Goal: Task Accomplishment & Management: Complete application form

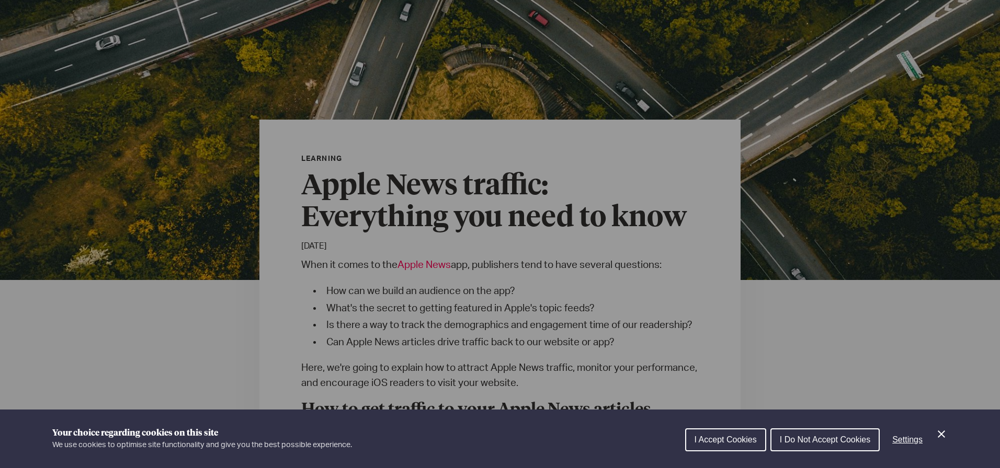
scroll to position [137, 0]
click at [703, 435] on span "I Accept Cookies" at bounding box center [725, 439] width 62 height 9
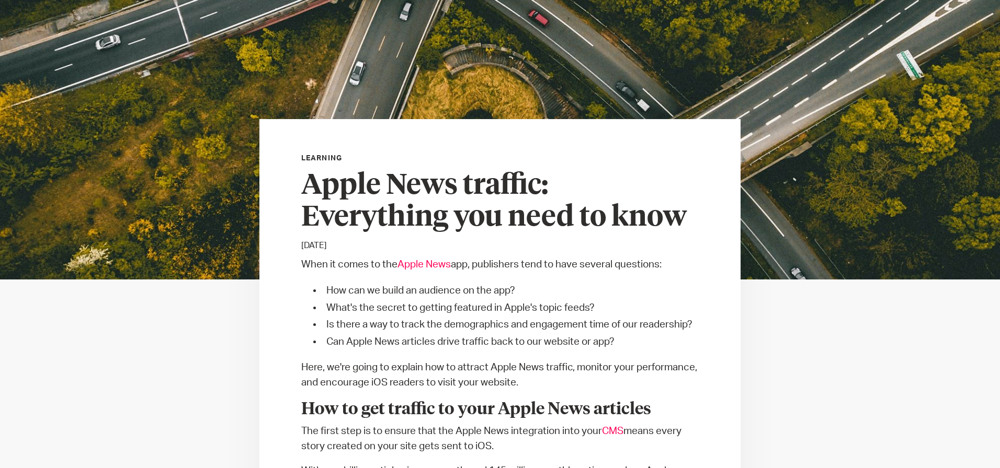
scroll to position [0, 0]
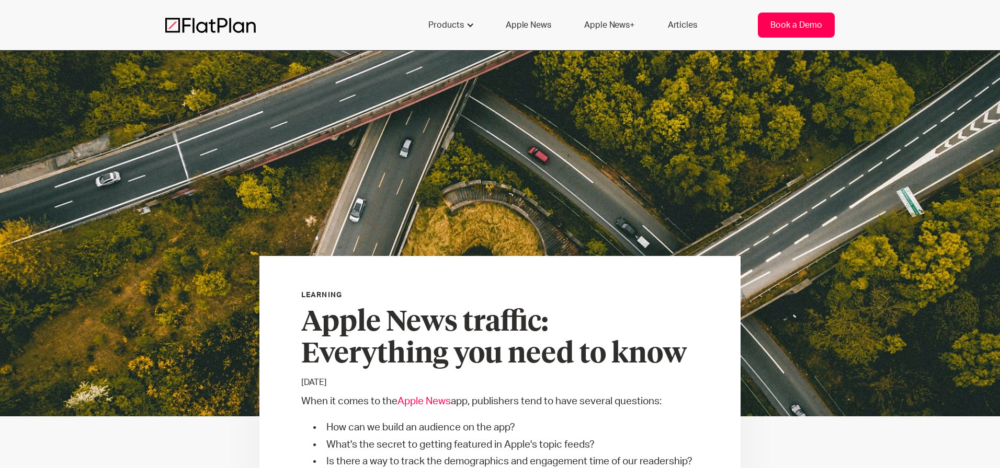
click at [773, 27] on div "Book a Demo" at bounding box center [796, 25] width 52 height 13
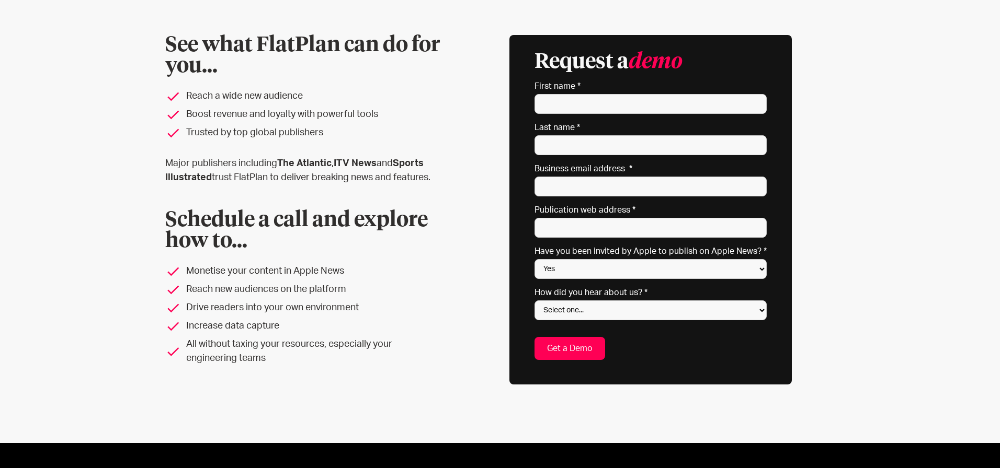
scroll to position [54, 0]
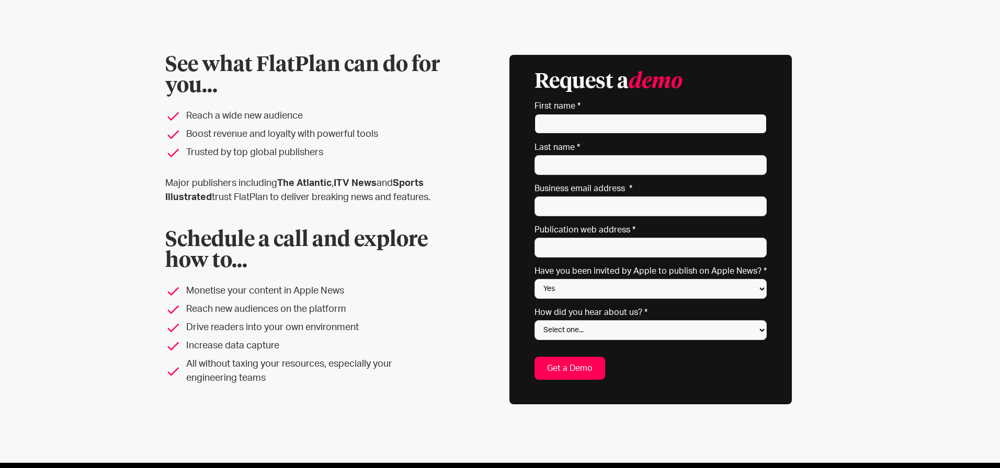
click at [630, 131] on input "First name *" at bounding box center [650, 124] width 232 height 20
click at [602, 330] on select "Select one... Search engine (Google, DuckDuckGo etc) Apple website Google Ad Li…" at bounding box center [650, 330] width 232 height 20
select select "Apple website"
click at [537, 320] on select "Select one... Search engine (Google, DuckDuckGo etc) Apple website Google Ad Li…" at bounding box center [650, 330] width 232 height 20
click at [612, 126] on input "First name *" at bounding box center [650, 124] width 232 height 20
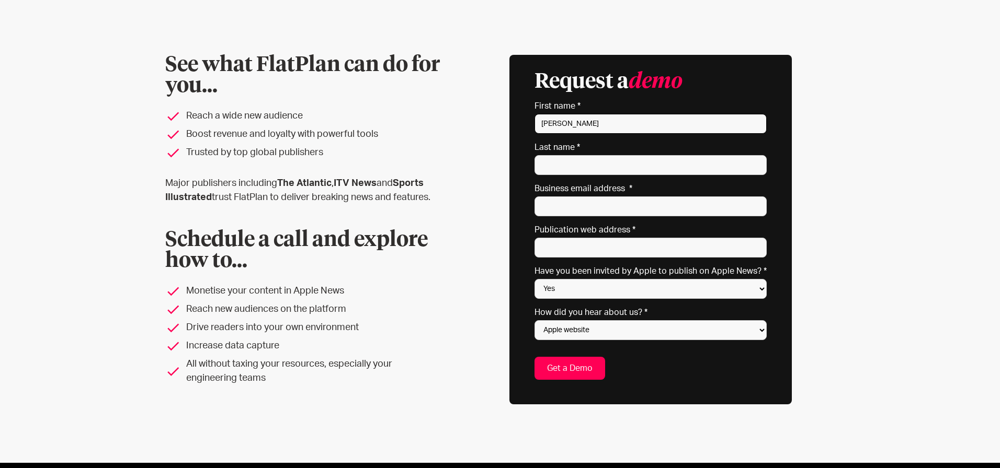
type input "Leslie"
type input "Clarke"
type input "leslie@pridecommunityfoundation.org"
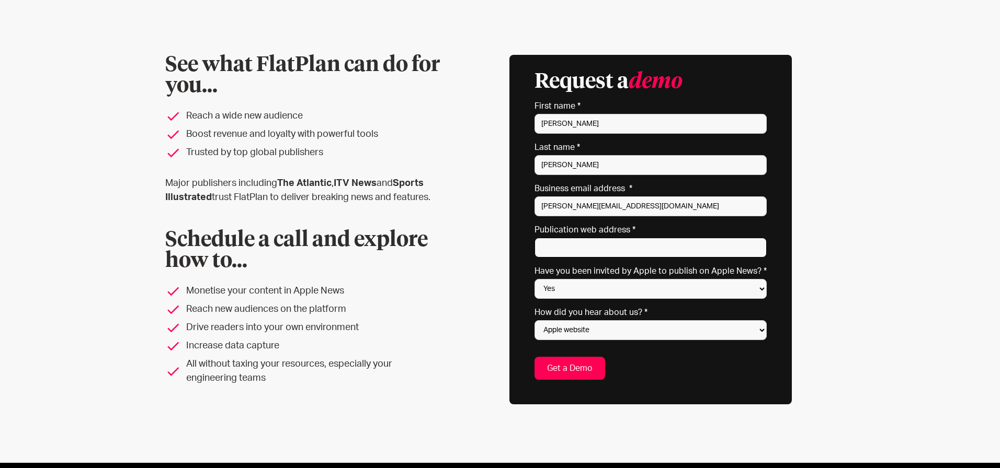
click at [580, 241] on input "Publication web address *" at bounding box center [650, 248] width 232 height 20
paste input "https://www.scenemag.co.uk/"
type input "https://www.scenemag.co.uk/"
click at [610, 286] on select "Yes No Not sure" at bounding box center [650, 289] width 232 height 20
click at [625, 274] on label "Have you been invited by Apple to publish on Apple News? *" at bounding box center [650, 271] width 232 height 10
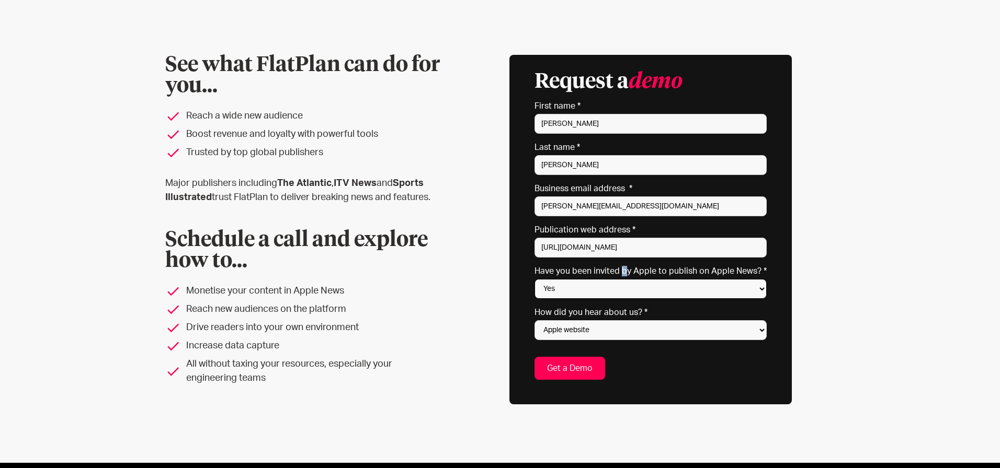
click at [607, 293] on select "Yes No Not sure" at bounding box center [650, 289] width 232 height 20
select select "No"
click at [537, 279] on select "Yes No Not sure" at bounding box center [650, 289] width 232 height 20
click at [469, 289] on div "See what FlatPlan can do for you... Reach a wide new audience Boost revenue and…" at bounding box center [499, 230] width 669 height 350
click at [589, 372] on input "Get a Demo" at bounding box center [569, 368] width 71 height 23
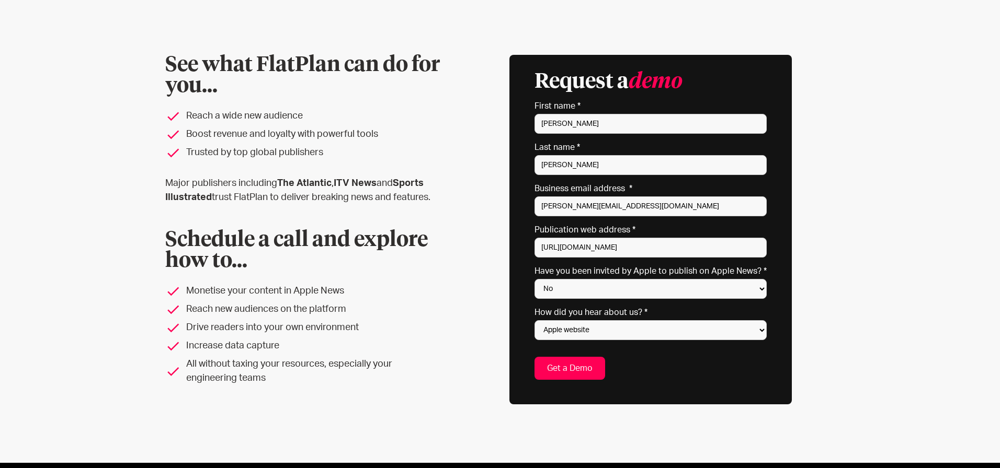
type input "Please wait..."
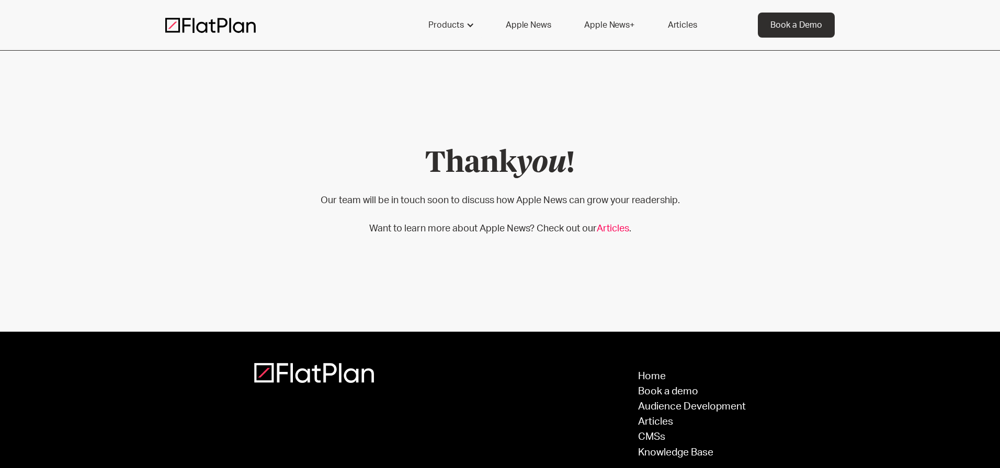
click at [450, 58] on section "Thank you ! Our team will be in touch soon to discuss how Apple News can grow y…" at bounding box center [500, 191] width 1000 height 281
